Goal: Task Accomplishment & Management: Complete application form

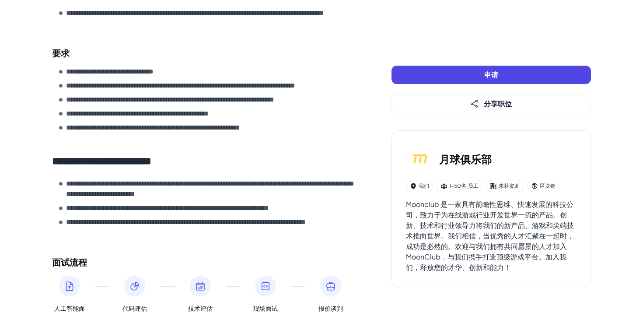
scroll to position [326, 0]
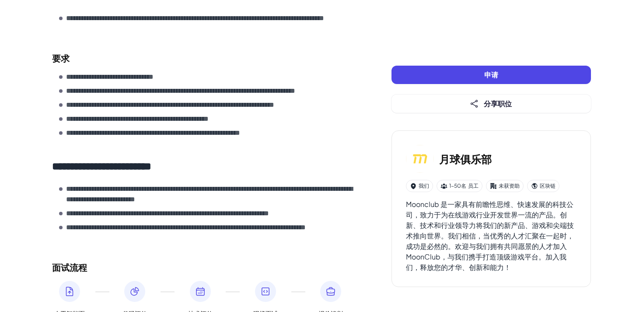
drag, startPoint x: 66, startPoint y: 75, endPoint x: 115, endPoint y: 89, distance: 51.4
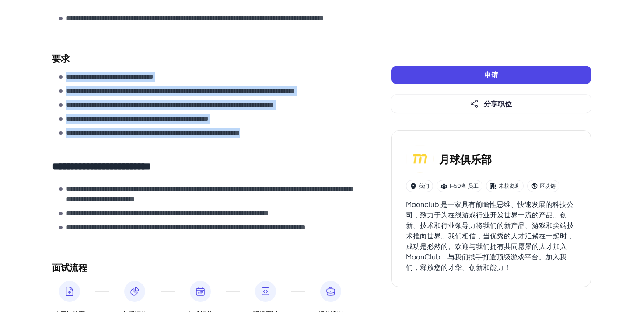
drag, startPoint x: 67, startPoint y: 77, endPoint x: 305, endPoint y: 137, distance: 246.0
click at [305, 137] on ul "**********" at bounding box center [207, 105] width 297 height 66
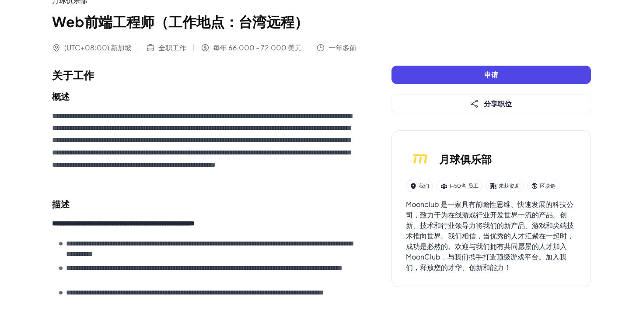
scroll to position [41, 0]
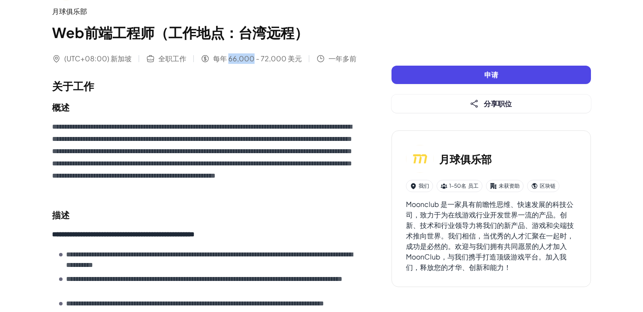
drag, startPoint x: 227, startPoint y: 59, endPoint x: 252, endPoint y: 59, distance: 24.9
click at [252, 59] on font "每年 66,000 - 72,000 美元" at bounding box center [257, 58] width 89 height 9
click at [239, 77] on div "**********" at bounding box center [204, 293] width 304 height 640
click at [494, 76] on font "申请" at bounding box center [491, 74] width 14 height 9
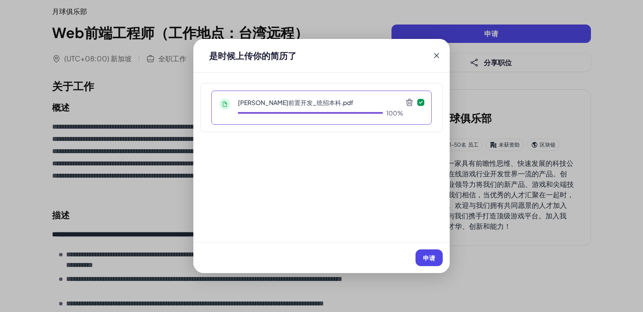
click at [222, 104] on icon at bounding box center [225, 104] width 11 height 11
click at [429, 257] on font "申请" at bounding box center [429, 258] width 12 height 8
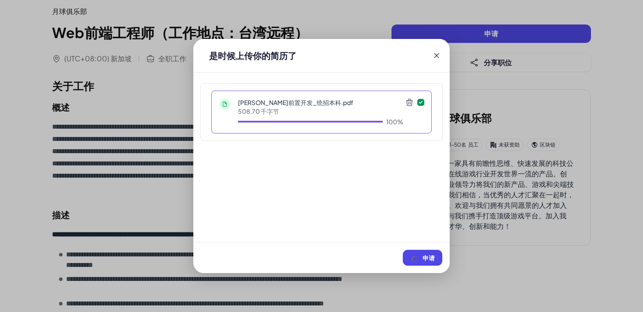
scroll to position [0, 0]
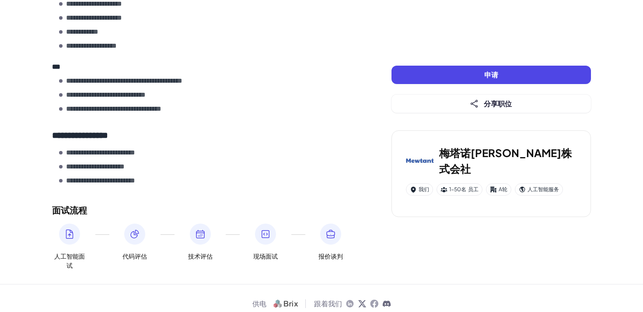
scroll to position [466, 0]
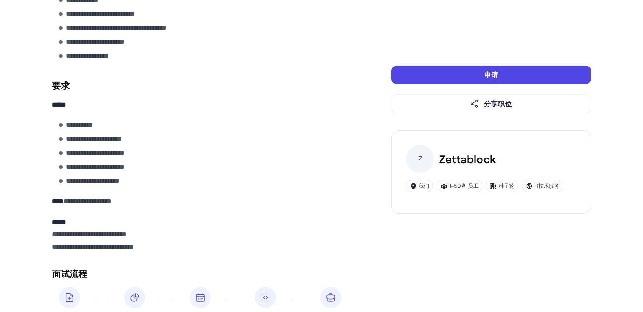
scroll to position [299, 0]
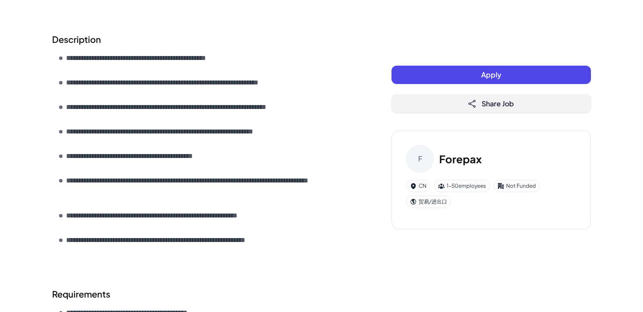
scroll to position [289, 0]
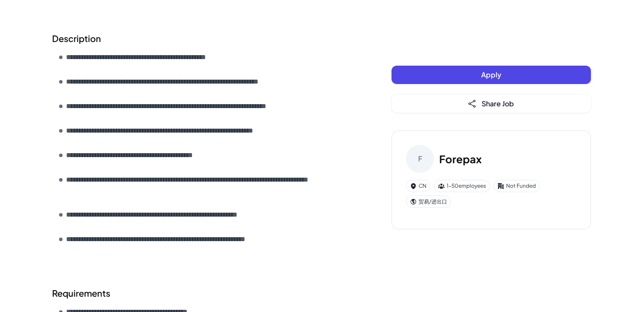
click at [496, 77] on span "Apply" at bounding box center [491, 74] width 20 height 9
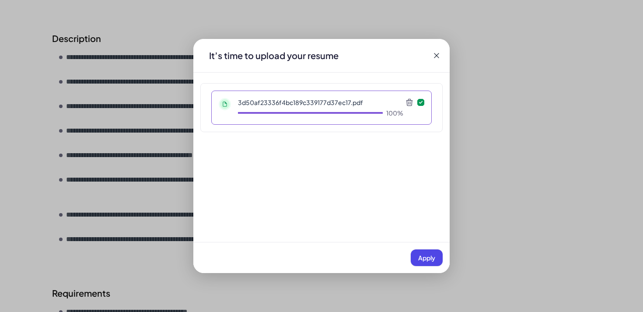
click at [324, 103] on p "3d50af23336f4bc189c339177d37ec17.pdf" at bounding box center [320, 102] width 165 height 9
click at [428, 259] on span "Apply" at bounding box center [426, 258] width 17 height 8
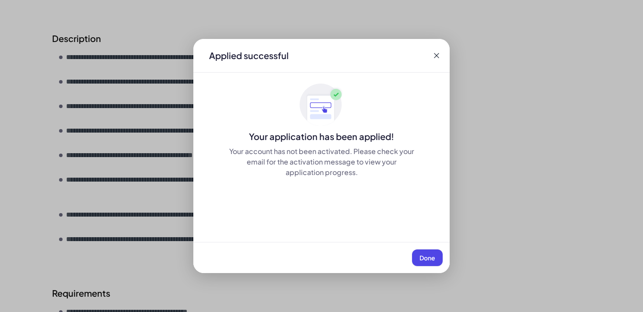
click at [427, 259] on span "Done" at bounding box center [427, 258] width 16 height 8
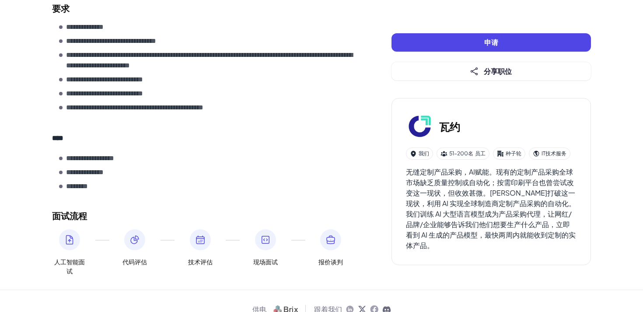
scroll to position [867, 0]
